Goal: Information Seeking & Learning: Find contact information

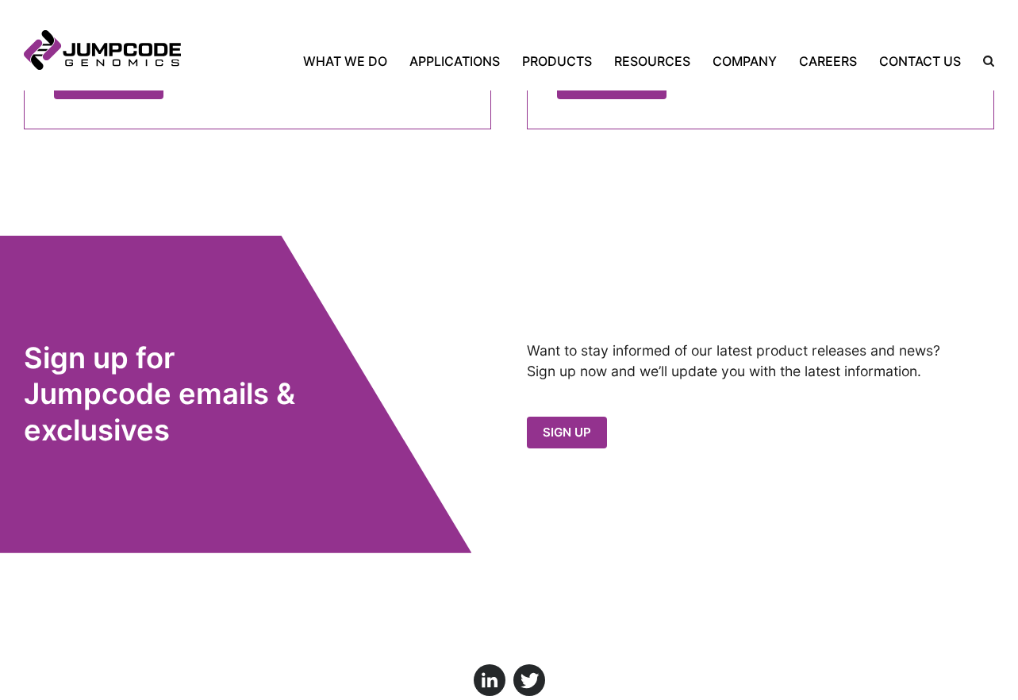
scroll to position [1529, 0]
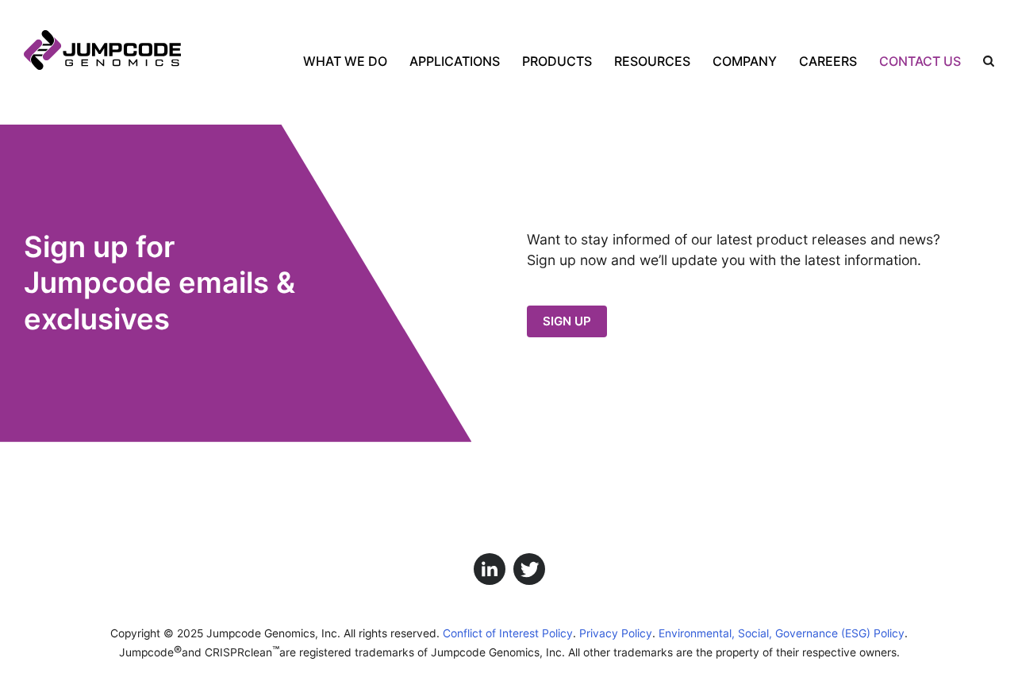
click at [944, 62] on link "Contact Us" at bounding box center [920, 61] width 104 height 19
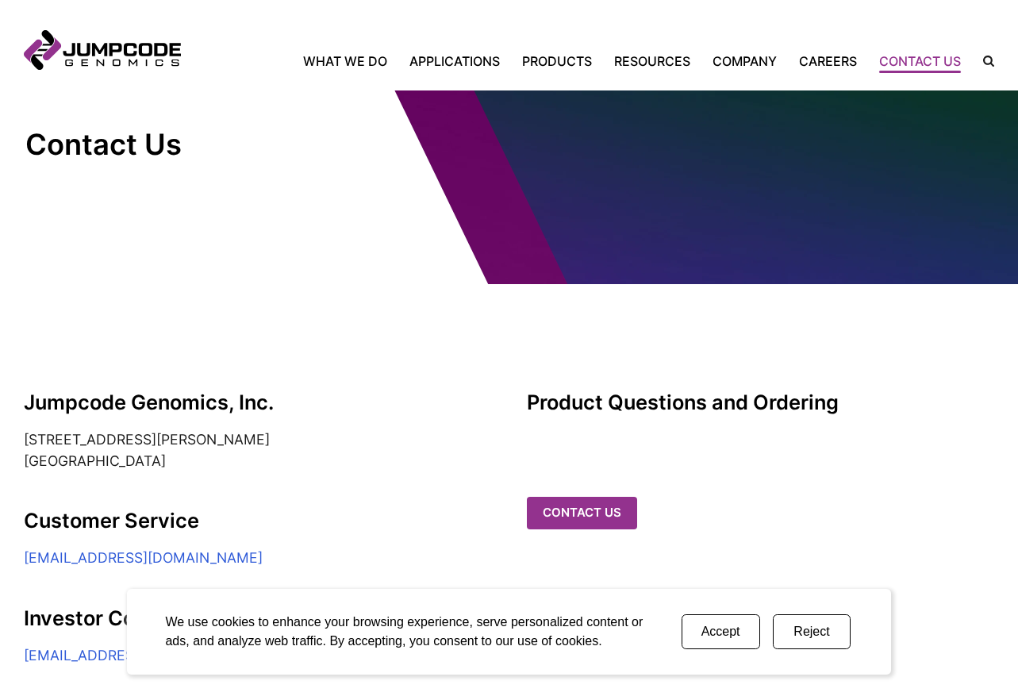
scroll to position [159, 0]
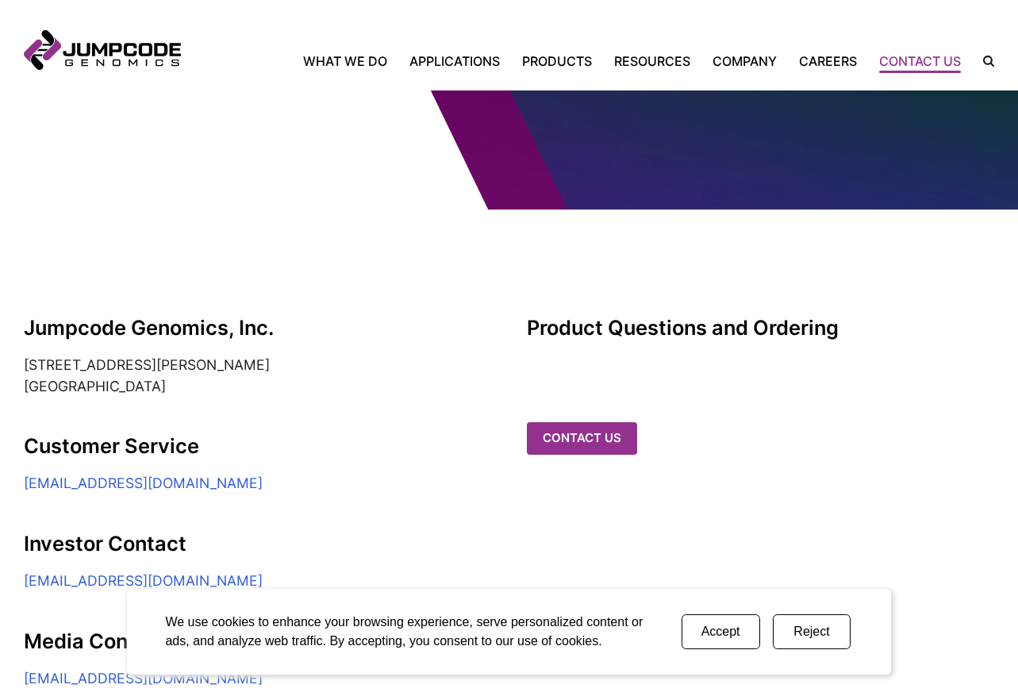
drag, startPoint x: 111, startPoint y: 378, endPoint x: 14, endPoint y: 364, distance: 97.8
click at [14, 364] on section "Jumpcode Genomics, Inc. [STREET_ADDRESS][PERSON_NAME] Customer Service [EMAIL_A…" at bounding box center [509, 448] width 1018 height 479
click at [383, 400] on simple-column "Jumpcode Genomics, Inc. [STREET_ADDRESS][PERSON_NAME] Customer Service [EMAIL_A…" at bounding box center [257, 502] width 467 height 373
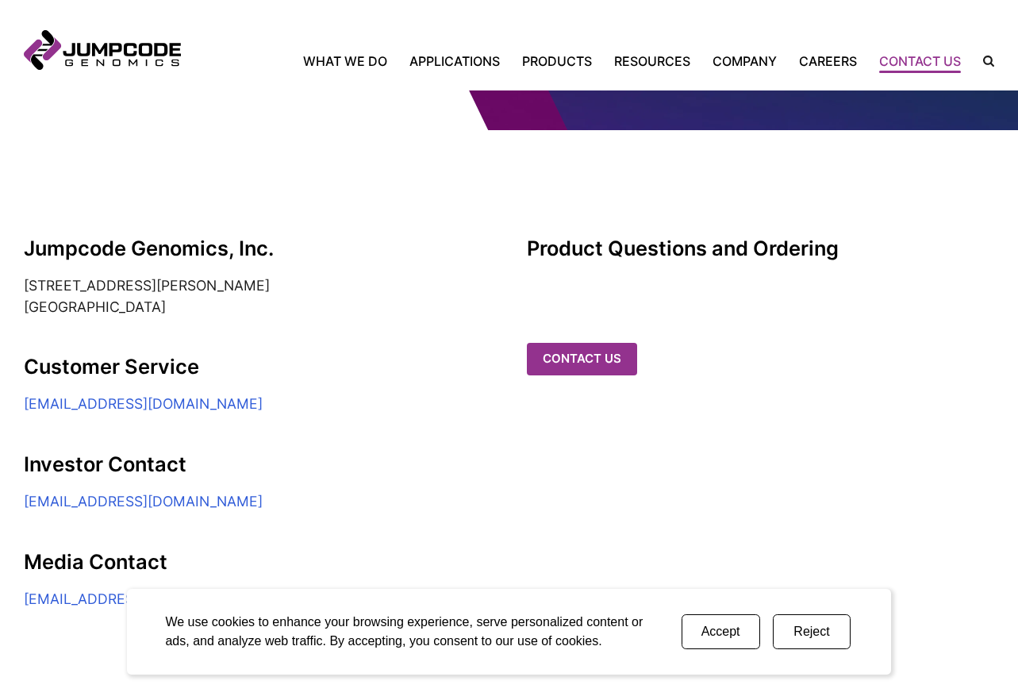
click at [166, 252] on h2 "Jumpcode Genomics, Inc." at bounding box center [257, 247] width 467 height 23
copy simple-column "Jumpcode Genomics, Inc."
